Goal: Task Accomplishment & Management: Complete application form

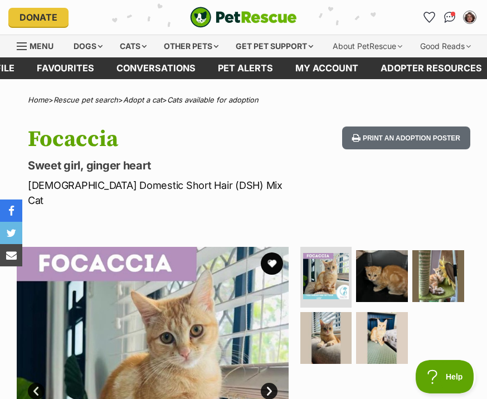
click at [130, 41] on div "Cats" at bounding box center [133, 46] width 42 height 22
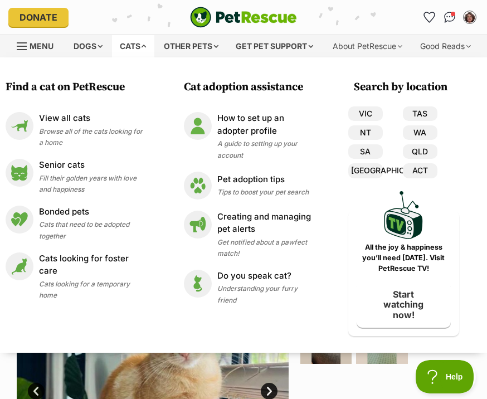
click at [105, 125] on div "View all cats Browse all of the cats looking for a home" at bounding box center [92, 130] width 106 height 36
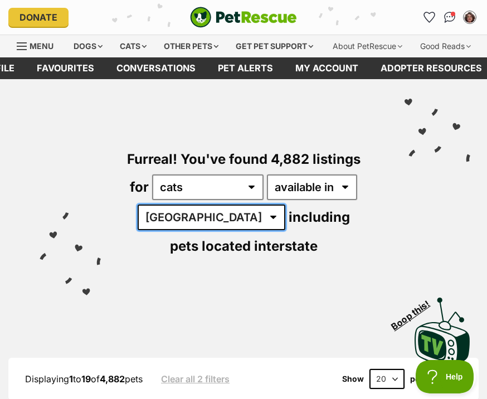
click at [200, 230] on select "Australia ACT NSW NT QLD SA TAS VIC WA" at bounding box center [212, 217] width 148 height 26
select select "QLD"
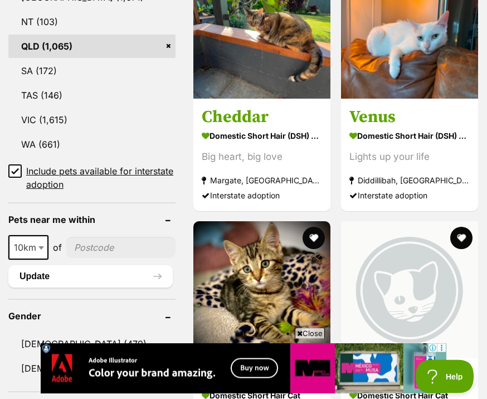
scroll to position [716, 0]
click at [228, 127] on h3 "Cheddar" at bounding box center [262, 116] width 120 height 21
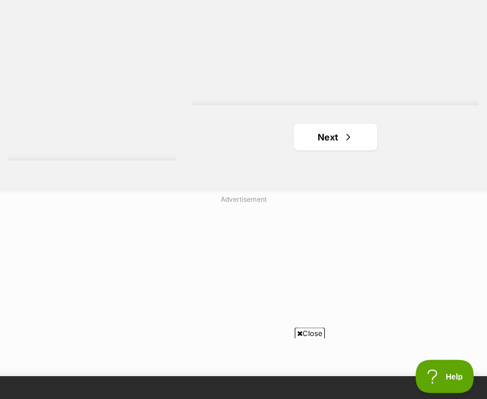
scroll to position [3466, 0]
click at [343, 144] on span "Next page" at bounding box center [348, 136] width 11 height 13
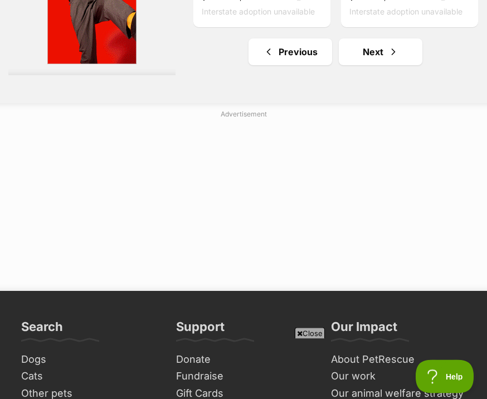
scroll to position [3702, 0]
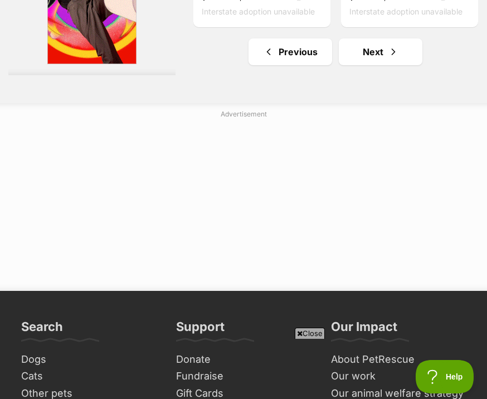
click at [397, 65] on link "Next" at bounding box center [381, 51] width 84 height 27
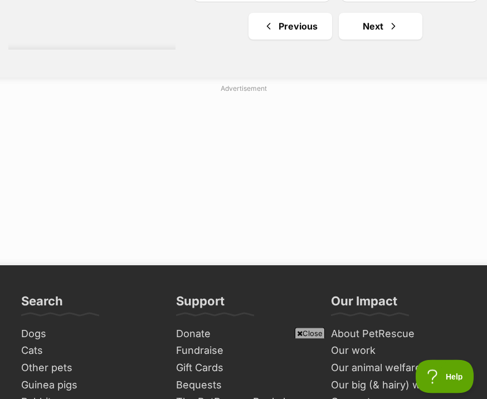
scroll to position [3847, 0]
click at [390, 40] on link "Next" at bounding box center [381, 26] width 84 height 27
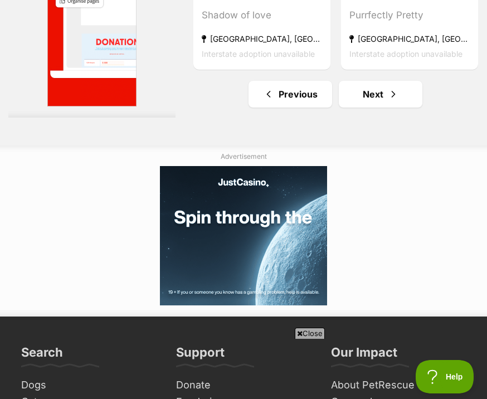
scroll to position [3688, 0]
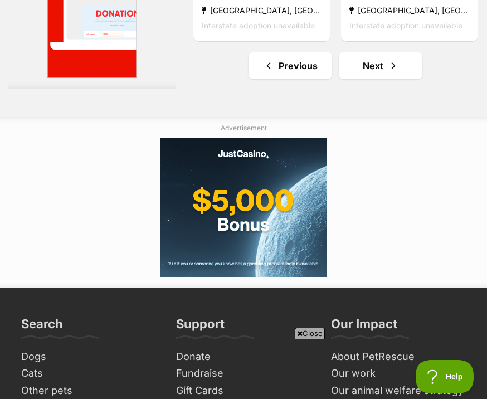
click at [397, 79] on link "Next" at bounding box center [381, 65] width 84 height 27
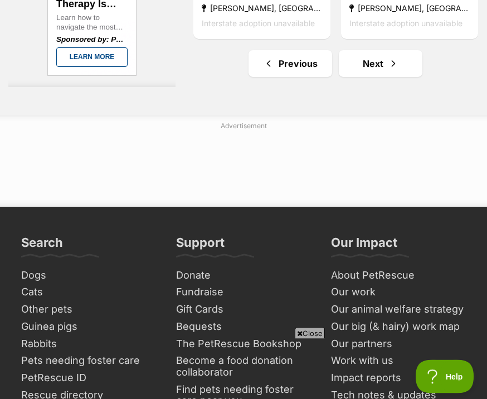
scroll to position [3690, 0]
click at [390, 77] on link "Next" at bounding box center [381, 63] width 84 height 27
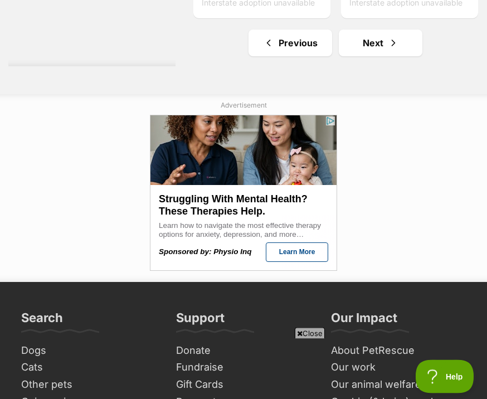
scroll to position [3688, 0]
click at [393, 56] on link "Next" at bounding box center [381, 43] width 84 height 27
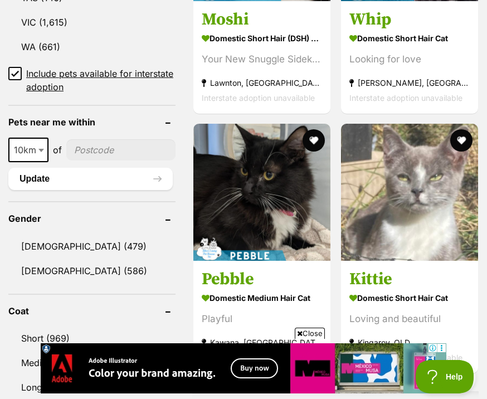
scroll to position [794, 0]
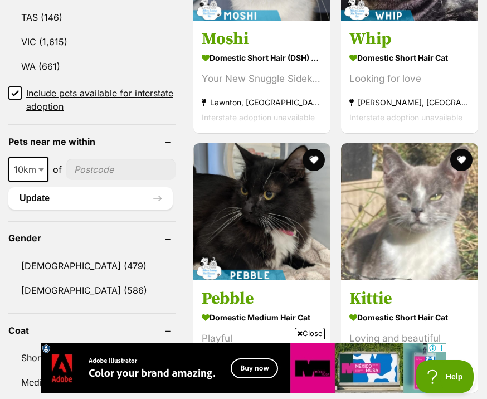
click at [430, 65] on strong "Domestic Short Hair Cat" at bounding box center [409, 57] width 120 height 16
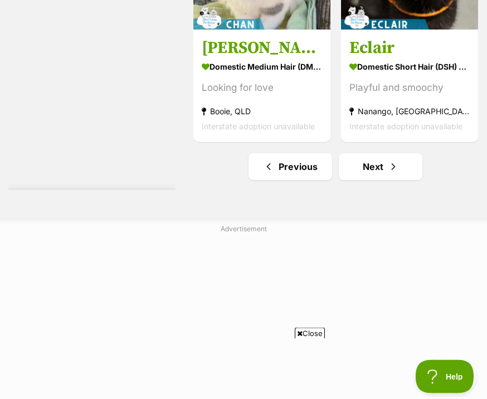
scroll to position [3543, 0]
click at [388, 173] on span "Next page" at bounding box center [393, 166] width 11 height 13
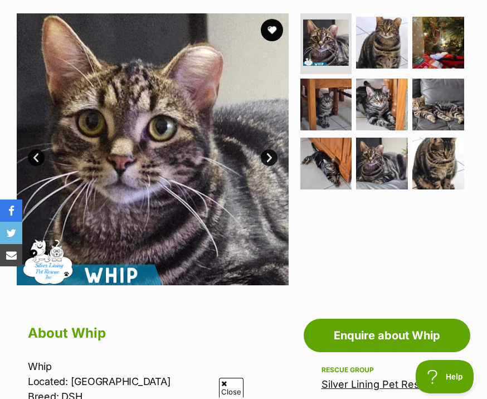
scroll to position [168, 0]
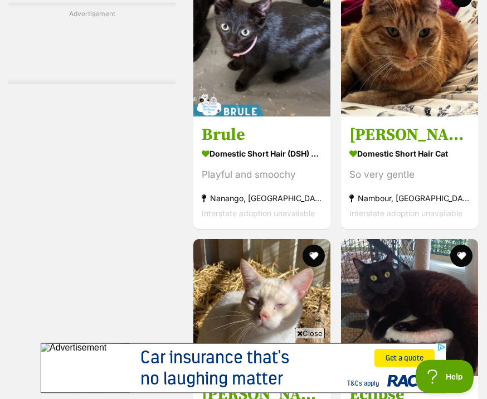
scroll to position [2589, 0]
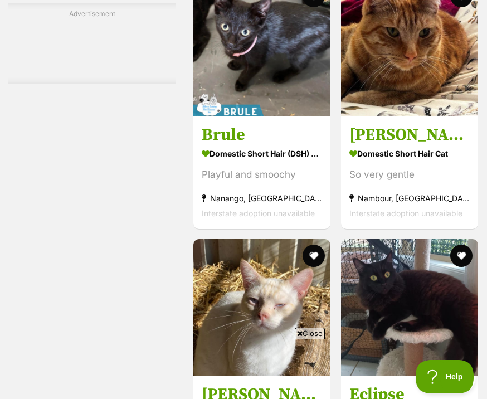
click at [432, 161] on strong "Domestic Short Hair Cat" at bounding box center [409, 153] width 120 height 16
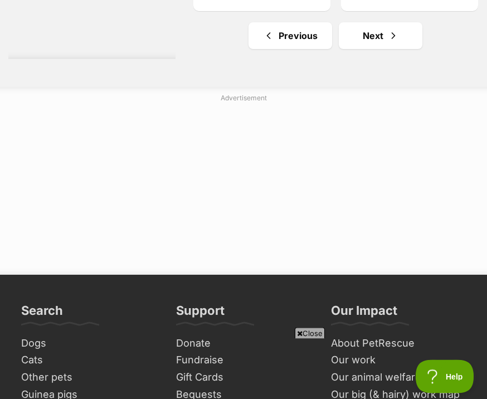
scroll to position [3673, 0]
click at [388, 42] on span "Next page" at bounding box center [393, 35] width 11 height 13
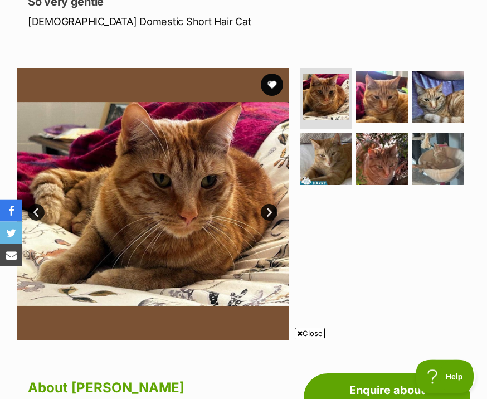
scroll to position [126, 0]
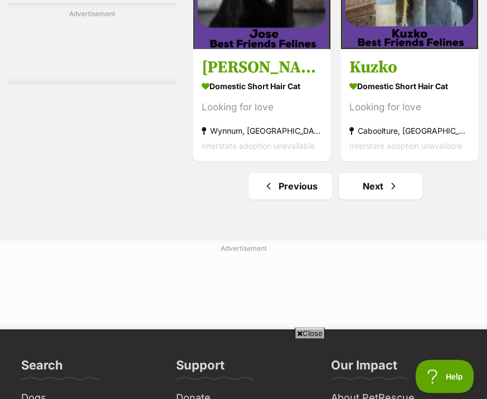
scroll to position [3545, 0]
click at [384, 78] on h3 "Kuzko" at bounding box center [409, 67] width 120 height 21
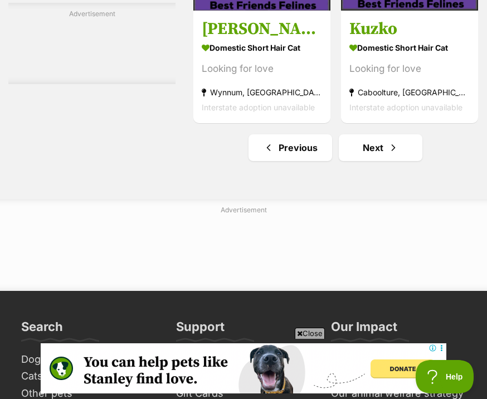
scroll to position [0, 0]
click at [389, 161] on link "Next" at bounding box center [381, 147] width 84 height 27
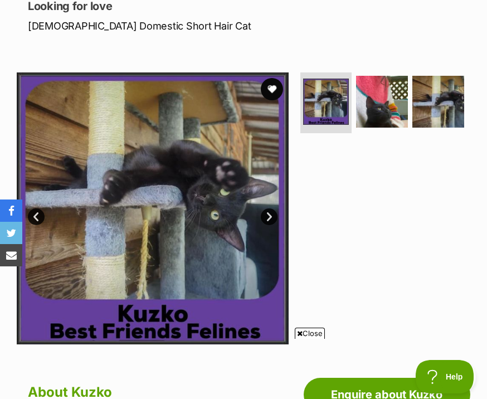
scroll to position [158, 0]
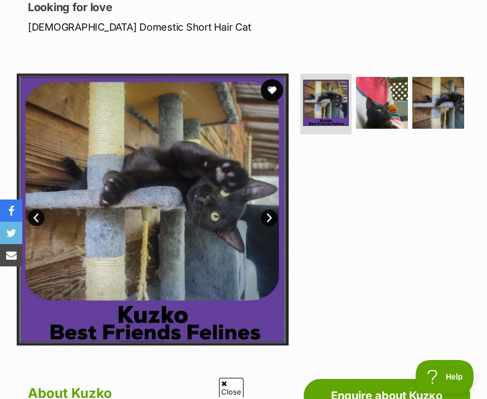
click at [323, 126] on img at bounding box center [326, 103] width 46 height 46
click at [270, 226] on link "Next" at bounding box center [269, 217] width 17 height 17
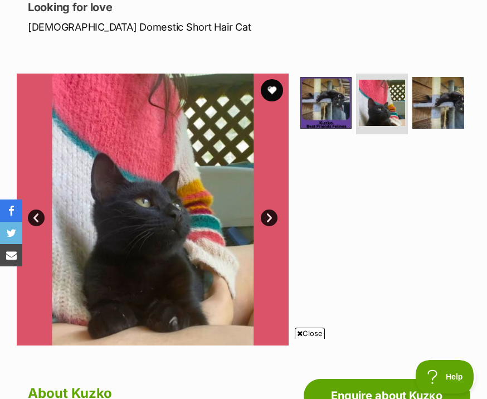
click at [275, 226] on link "Next" at bounding box center [269, 217] width 17 height 17
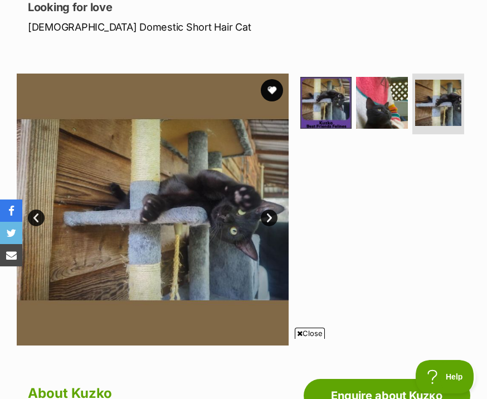
click at [267, 226] on link "Next" at bounding box center [269, 217] width 17 height 17
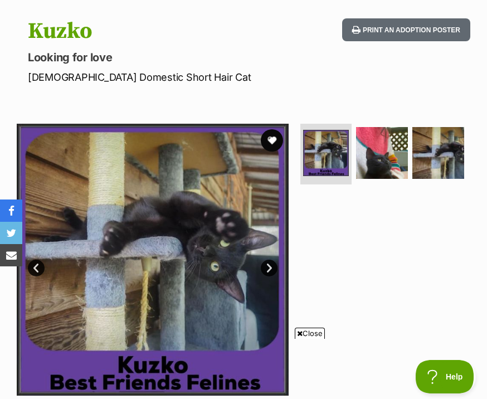
scroll to position [93, 0]
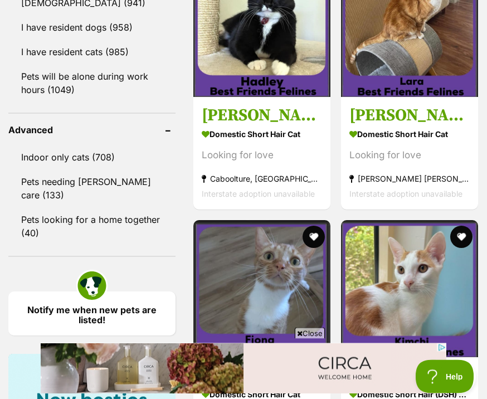
scroll to position [1434, 0]
click at [234, 126] on h3 "[PERSON_NAME]" at bounding box center [262, 115] width 120 height 21
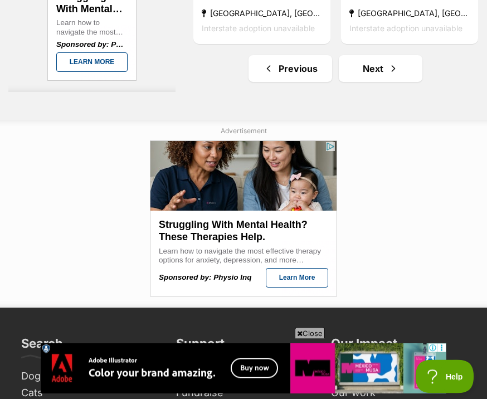
scroll to position [3641, 0]
click at [388, 75] on span "Next page" at bounding box center [393, 68] width 11 height 13
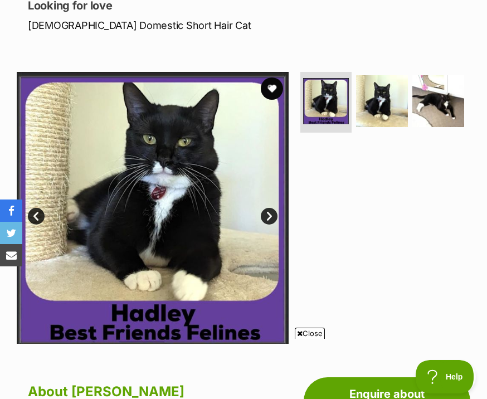
click at [271, 225] on link "Next" at bounding box center [269, 216] width 17 height 17
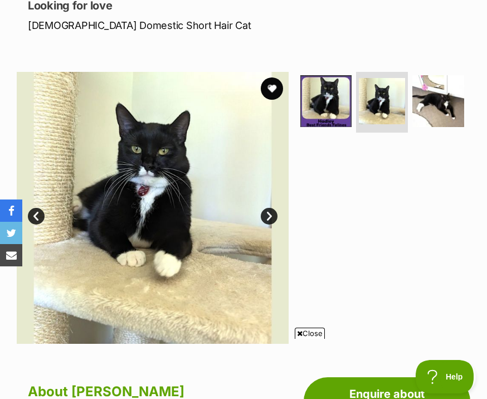
click at [272, 225] on link "Next" at bounding box center [269, 216] width 17 height 17
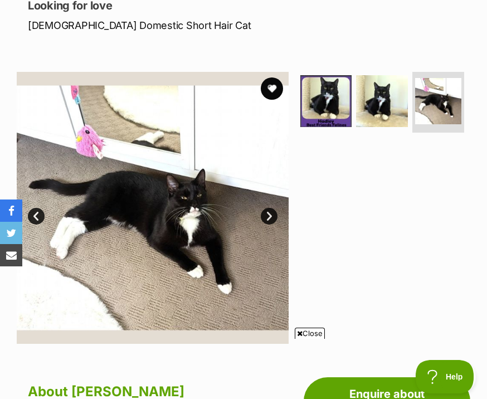
click at [273, 225] on link "Next" at bounding box center [269, 216] width 17 height 17
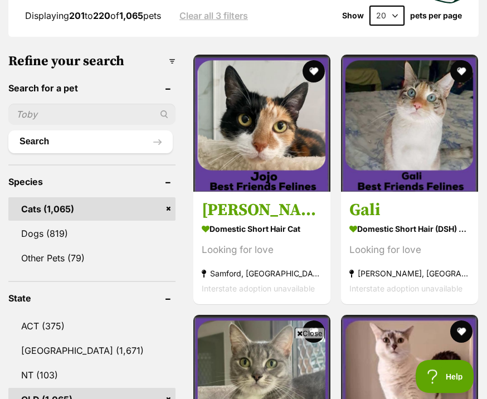
scroll to position [363, 0]
click at [270, 237] on strong "Domestic Short Hair Cat" at bounding box center [262, 229] width 120 height 16
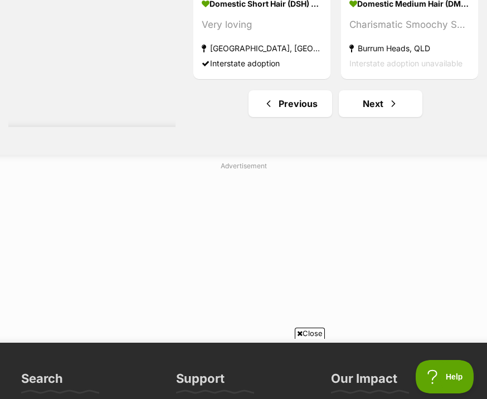
scroll to position [3567, 0]
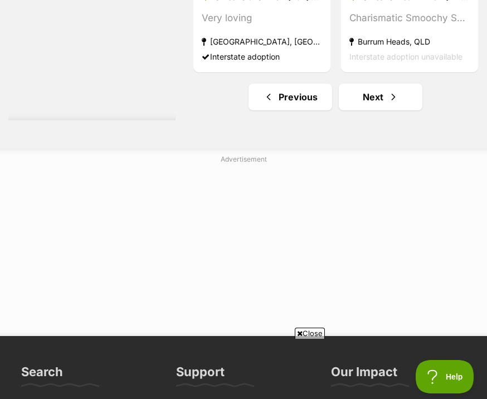
click at [387, 110] on link "Next" at bounding box center [381, 97] width 84 height 27
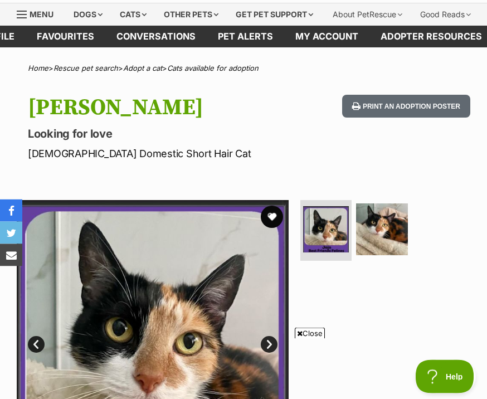
scroll to position [13, 0]
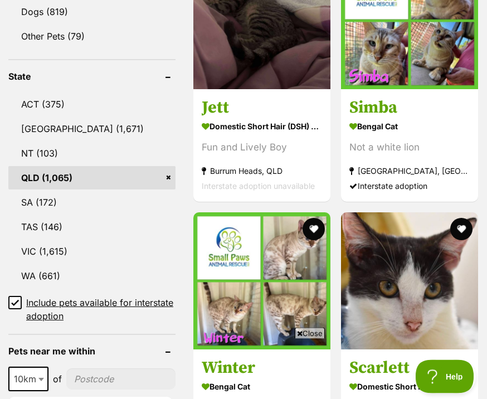
scroll to position [585, 0]
click at [438, 178] on strong "Highvale, QLD" at bounding box center [409, 170] width 120 height 15
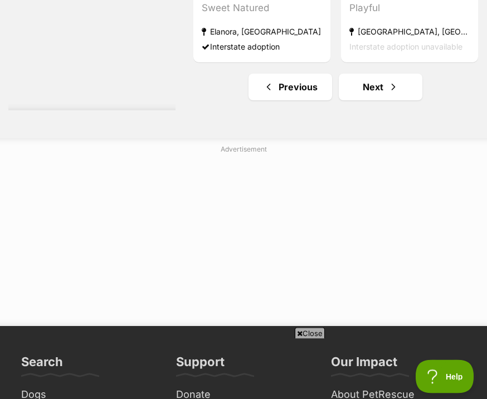
scroll to position [3751, 0]
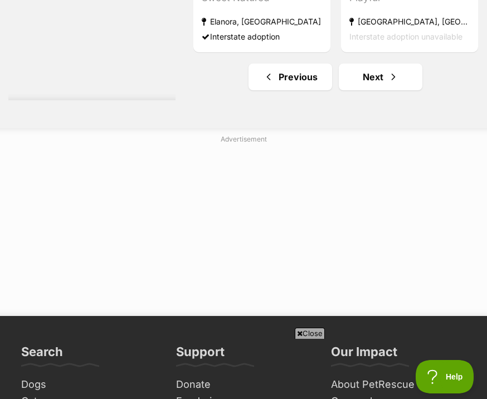
click at [390, 90] on link "Next" at bounding box center [381, 77] width 84 height 27
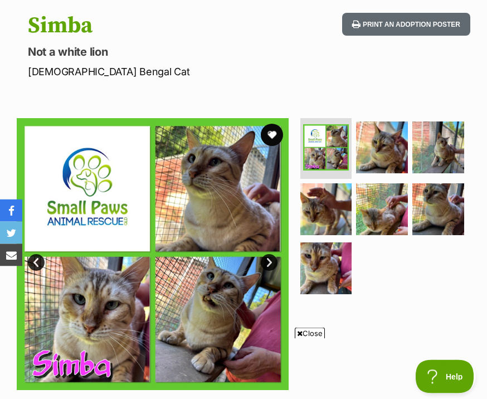
scroll to position [89, 0]
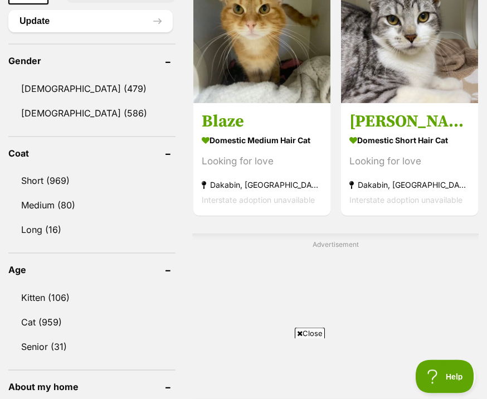
scroll to position [972, 0]
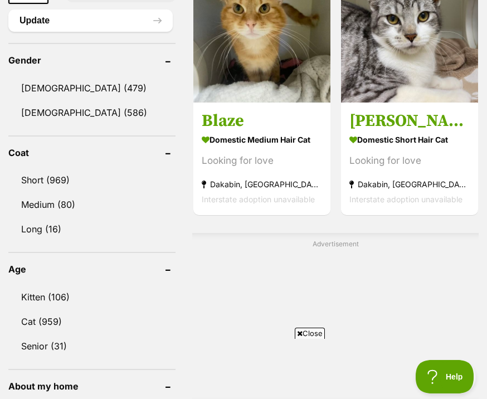
click at [428, 148] on strong "Domestic Short Hair Cat" at bounding box center [409, 139] width 120 height 16
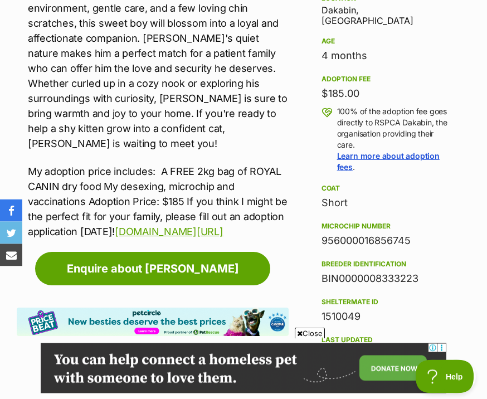
scroll to position [679, 0]
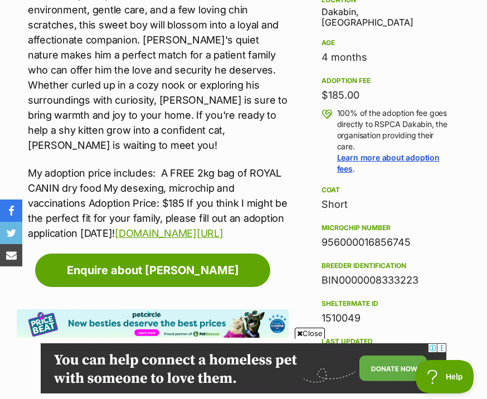
click at [254, 273] on link "Enquire about [PERSON_NAME]" at bounding box center [152, 269] width 235 height 33
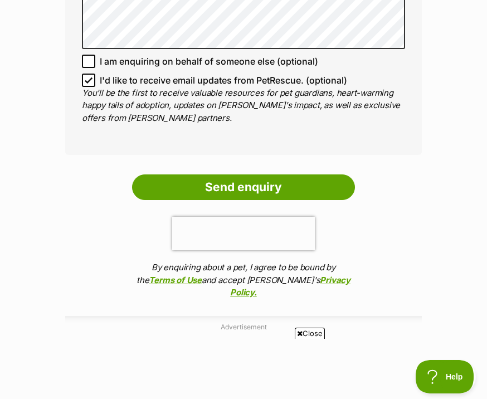
scroll to position [915, 0]
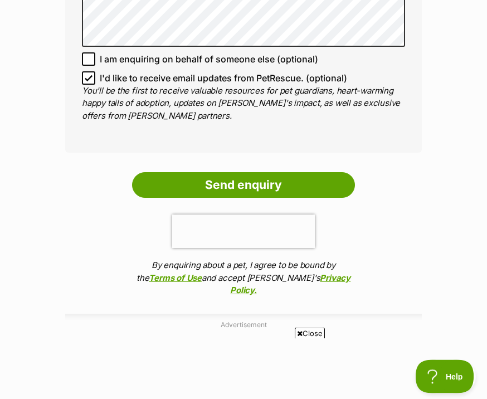
click at [90, 85] on input "I'd like to receive email updates from PetRescue. (optional)" at bounding box center [88, 78] width 13 height 13
checkbox input "false"
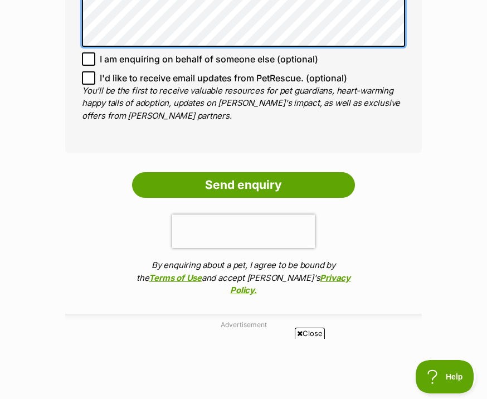
scroll to position [806, 0]
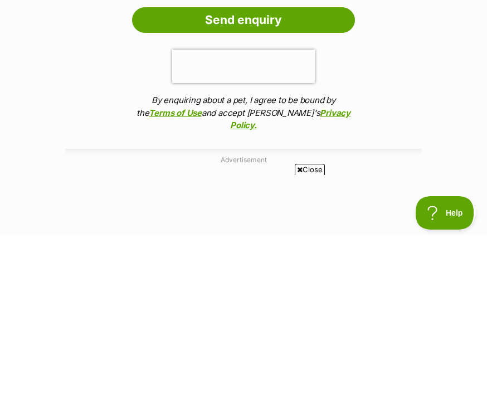
click at [329, 171] on ol "Send enquiry By enquiring about a pet, I agree to be bound by the Terms of Use …" at bounding box center [243, 236] width 357 height 130
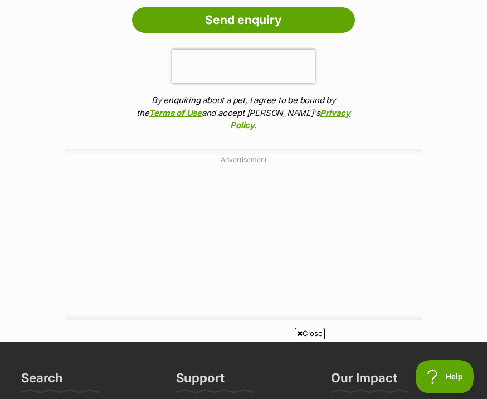
click at [296, 33] on input "Send enquiry" at bounding box center [243, 20] width 223 height 26
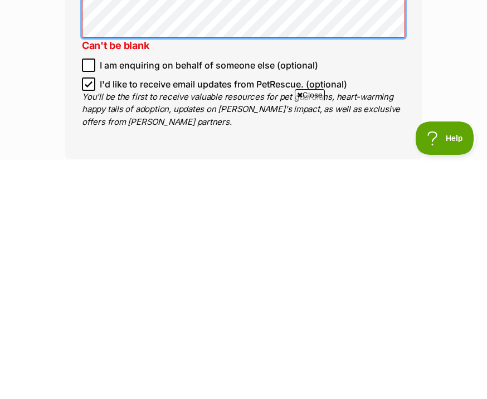
scroll to position [779, 0]
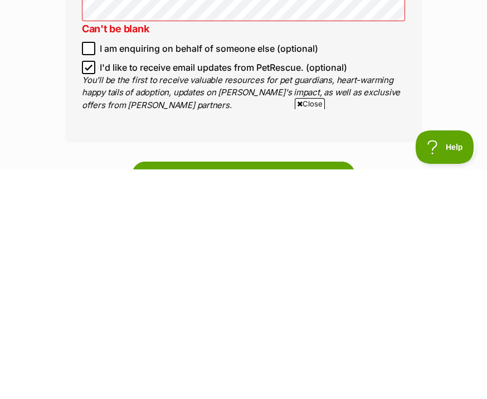
click at [82, 290] on input "I'd like to receive email updates from PetRescue. (optional)" at bounding box center [88, 296] width 13 height 13
checkbox input "false"
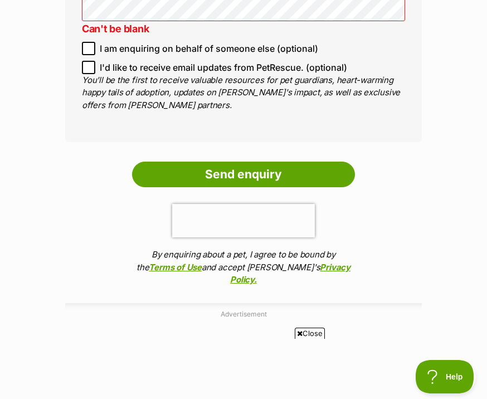
click at [318, 187] on input "Send enquiry" at bounding box center [243, 175] width 223 height 26
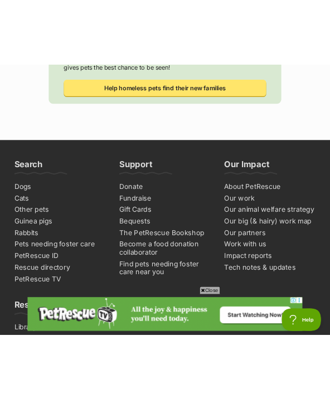
scroll to position [931, 0]
